Goal: Transaction & Acquisition: Purchase product/service

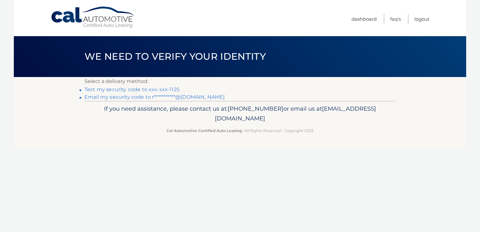
click at [136, 91] on link "Text my security code to xxx-xxx-1125" at bounding box center [132, 89] width 95 height 6
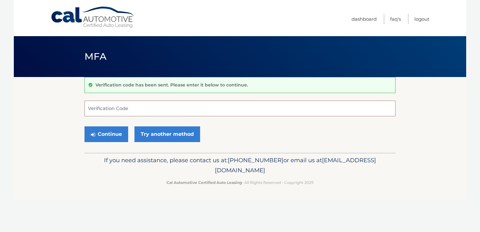
click at [131, 109] on input "Verification Code" at bounding box center [240, 109] width 311 height 16
type input "477565"
click at [114, 134] on button "Continue" at bounding box center [107, 134] width 44 height 16
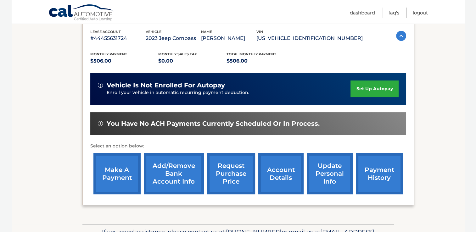
scroll to position [94, 0]
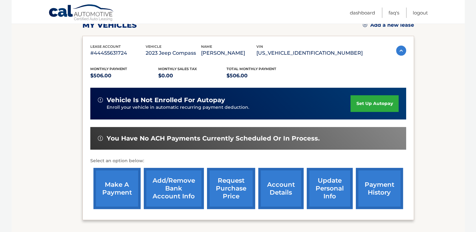
click at [114, 190] on link "make a payment" at bounding box center [116, 188] width 47 height 41
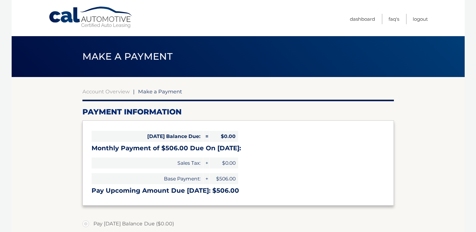
select select "ZGY0OGM0OTMtOWMyOS00MmViLWIzMWMtNmZkMDc3NWZhNTVl"
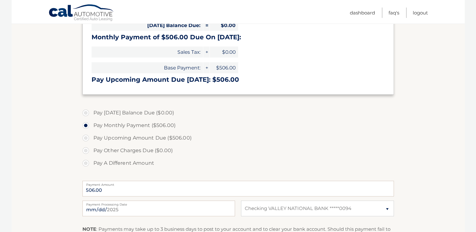
scroll to position [126, 0]
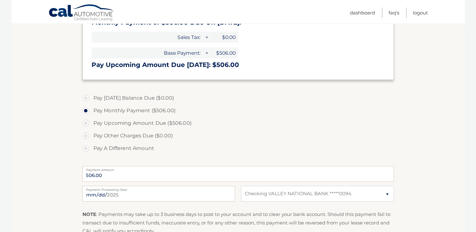
click at [87, 123] on label "Pay Upcoming Amount Due ($506.00)" at bounding box center [237, 123] width 311 height 13
click at [87, 123] on input "Pay Upcoming Amount Due ($506.00)" at bounding box center [88, 122] width 6 height 10
radio input "true"
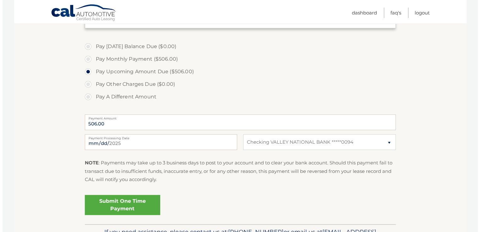
scroll to position [189, 0]
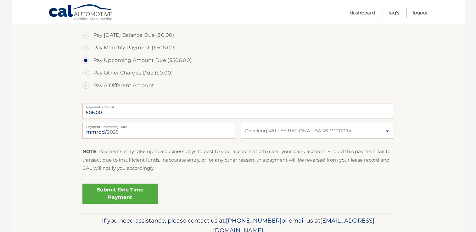
click at [118, 192] on link "Submit One Time Payment" at bounding box center [119, 194] width 75 height 20
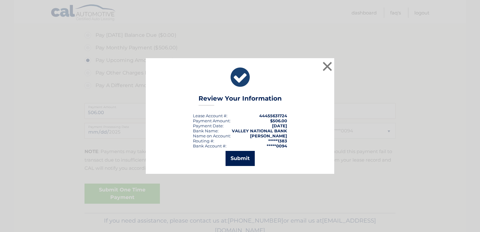
click at [242, 158] on button "Submit" at bounding box center [240, 158] width 29 height 15
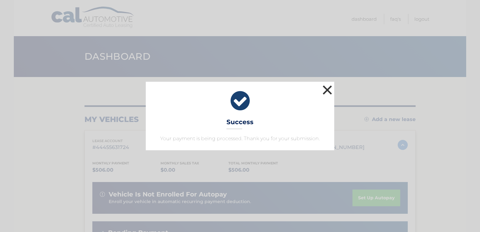
click at [328, 88] on button "×" at bounding box center [327, 90] width 13 height 13
